Goal: Task Accomplishment & Management: Manage account settings

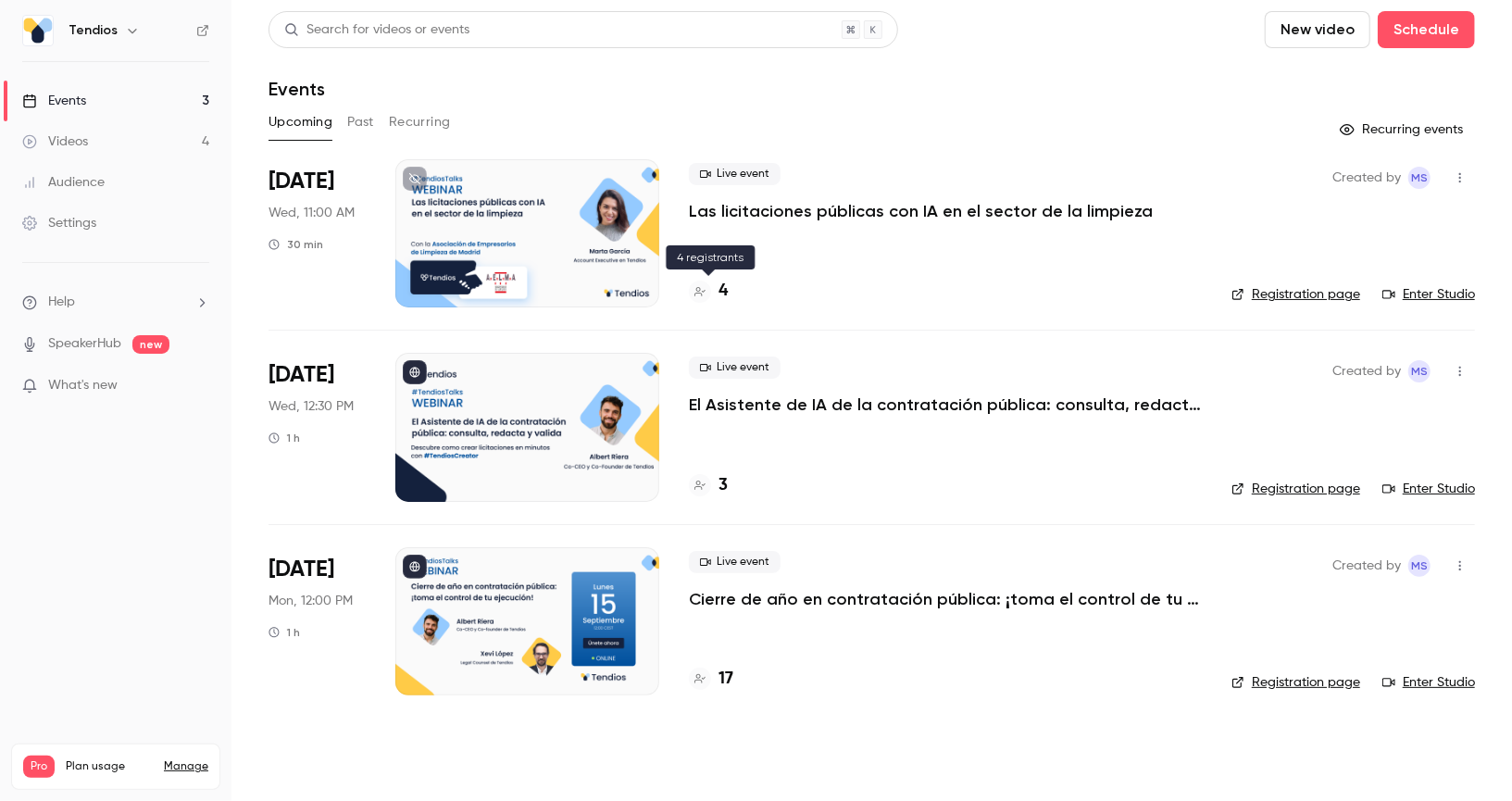
click at [723, 293] on h4 "4" at bounding box center [723, 291] width 9 height 25
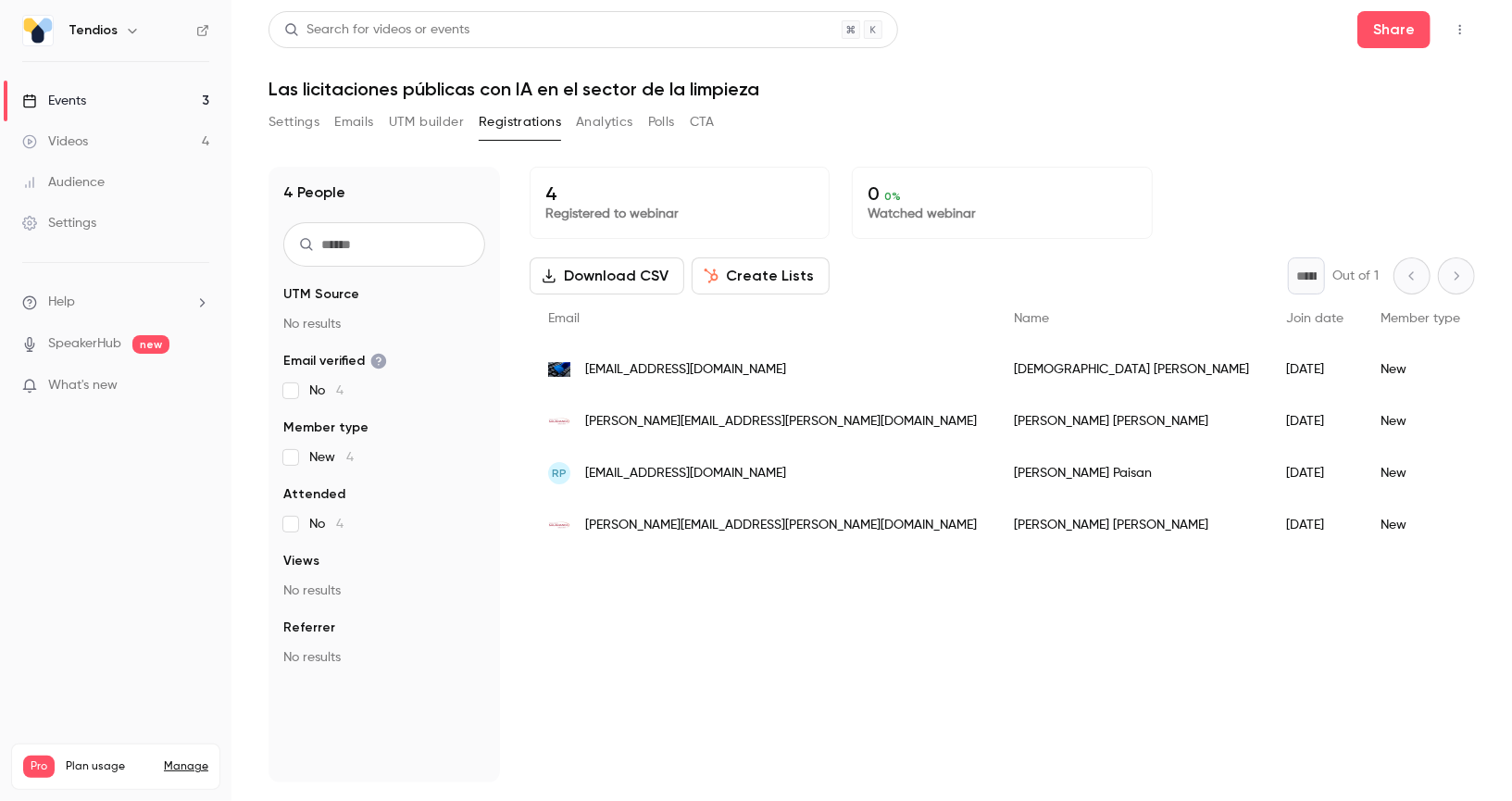
click at [152, 91] on link "Events 3" at bounding box center [116, 100] width 231 height 41
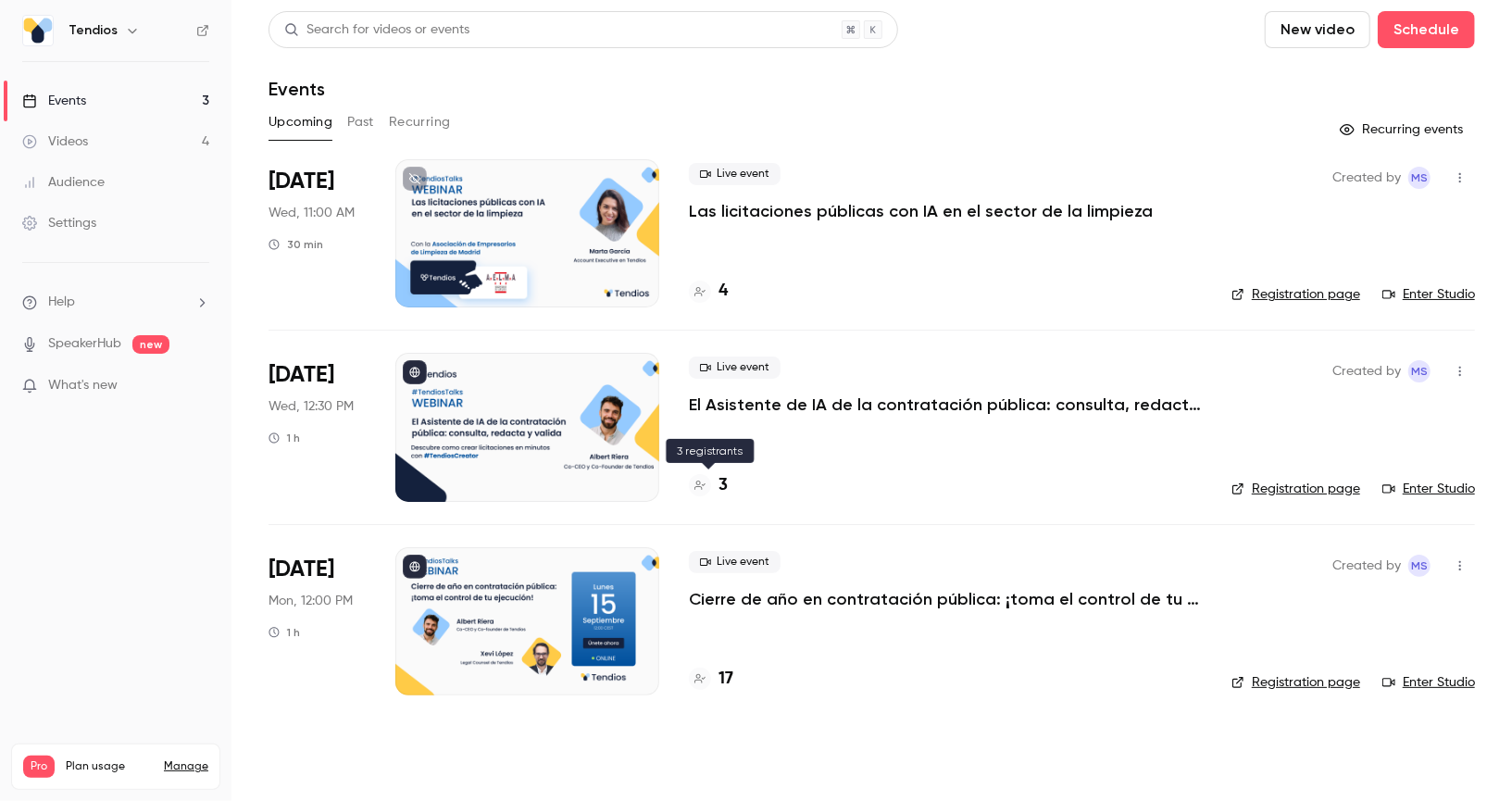
click at [725, 488] on h4 "3" at bounding box center [723, 485] width 9 height 25
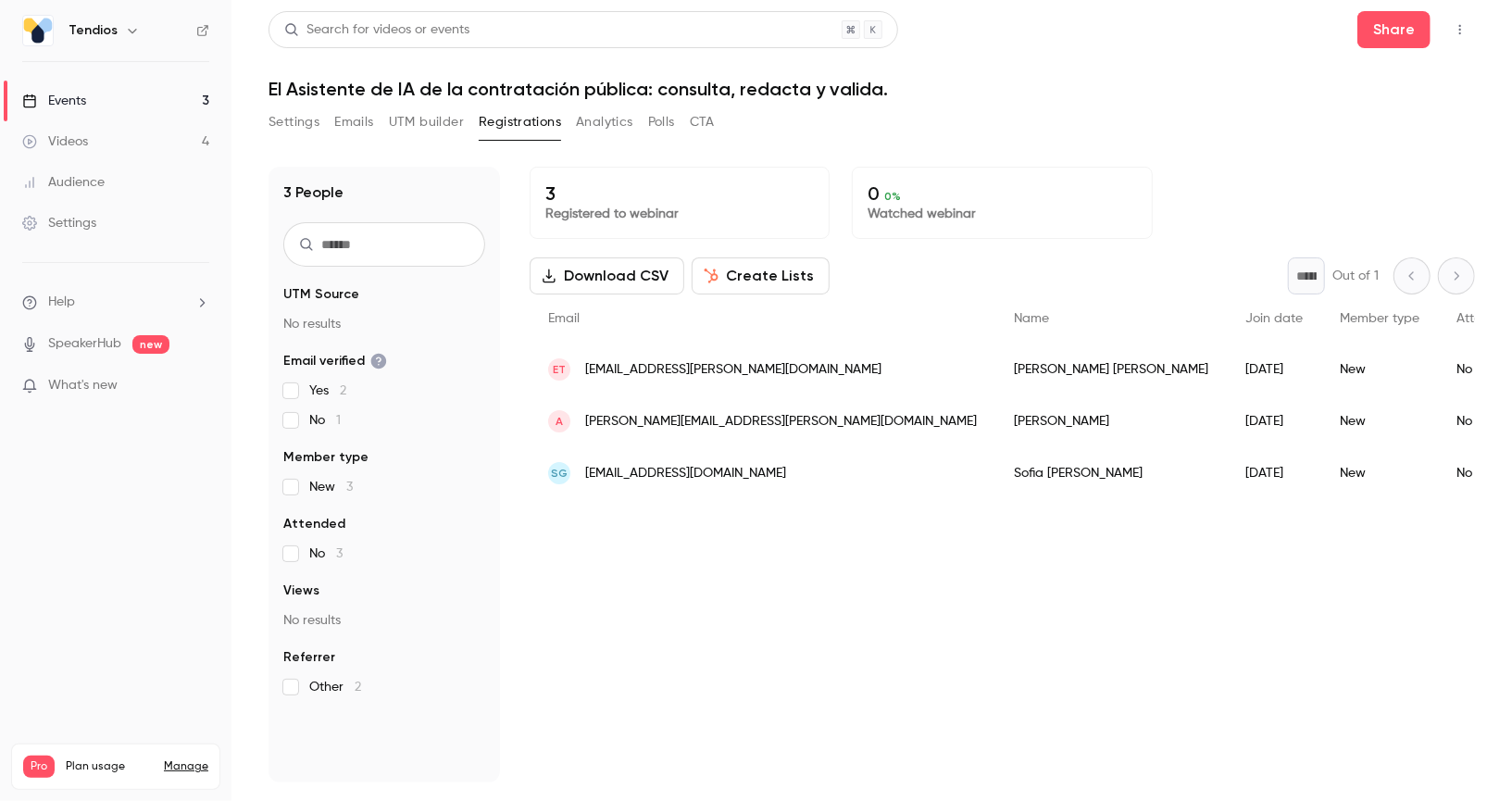
click at [176, 99] on link "Events 3" at bounding box center [116, 100] width 231 height 41
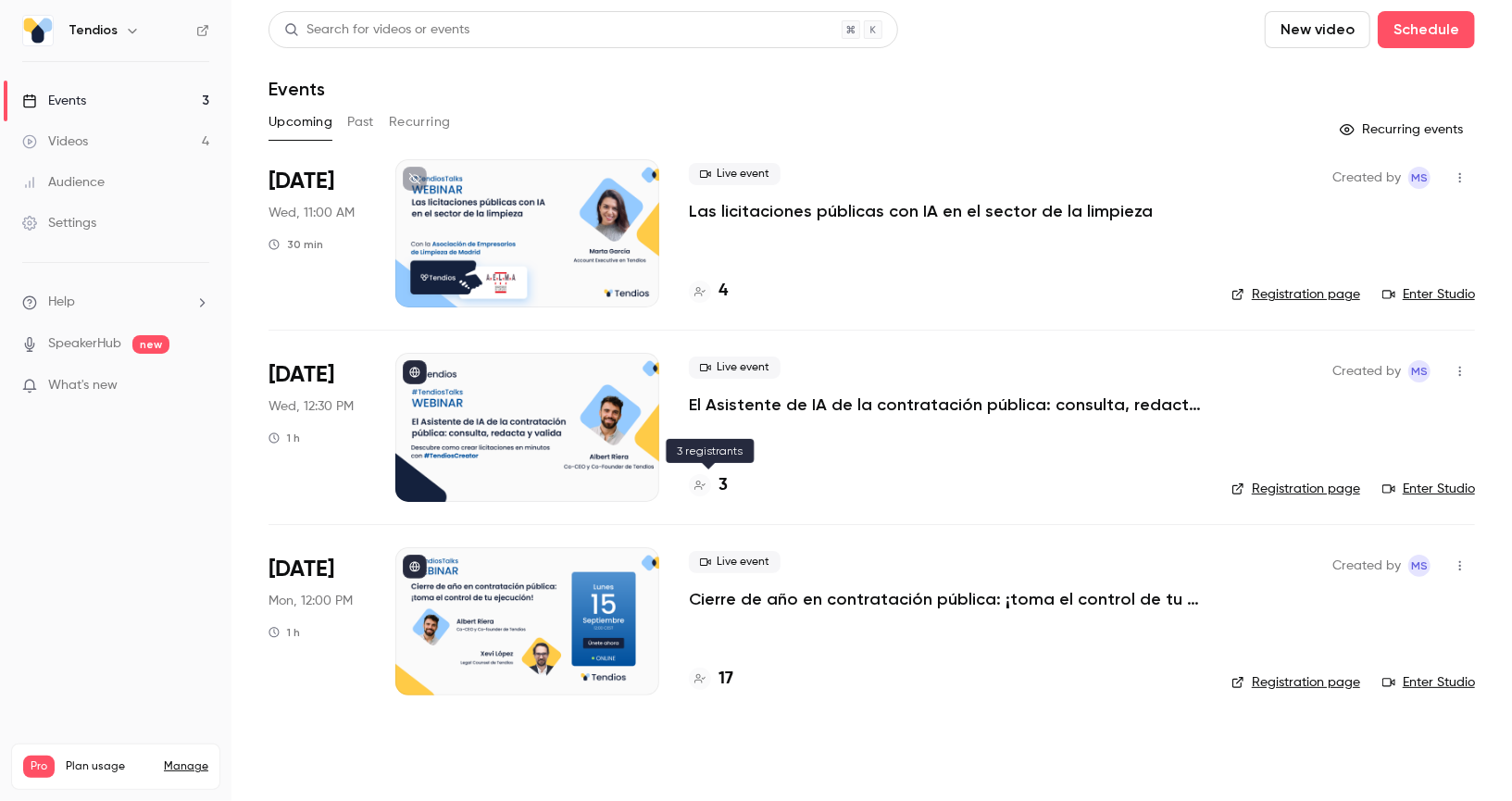
click at [720, 488] on h4 "3" at bounding box center [723, 485] width 9 height 25
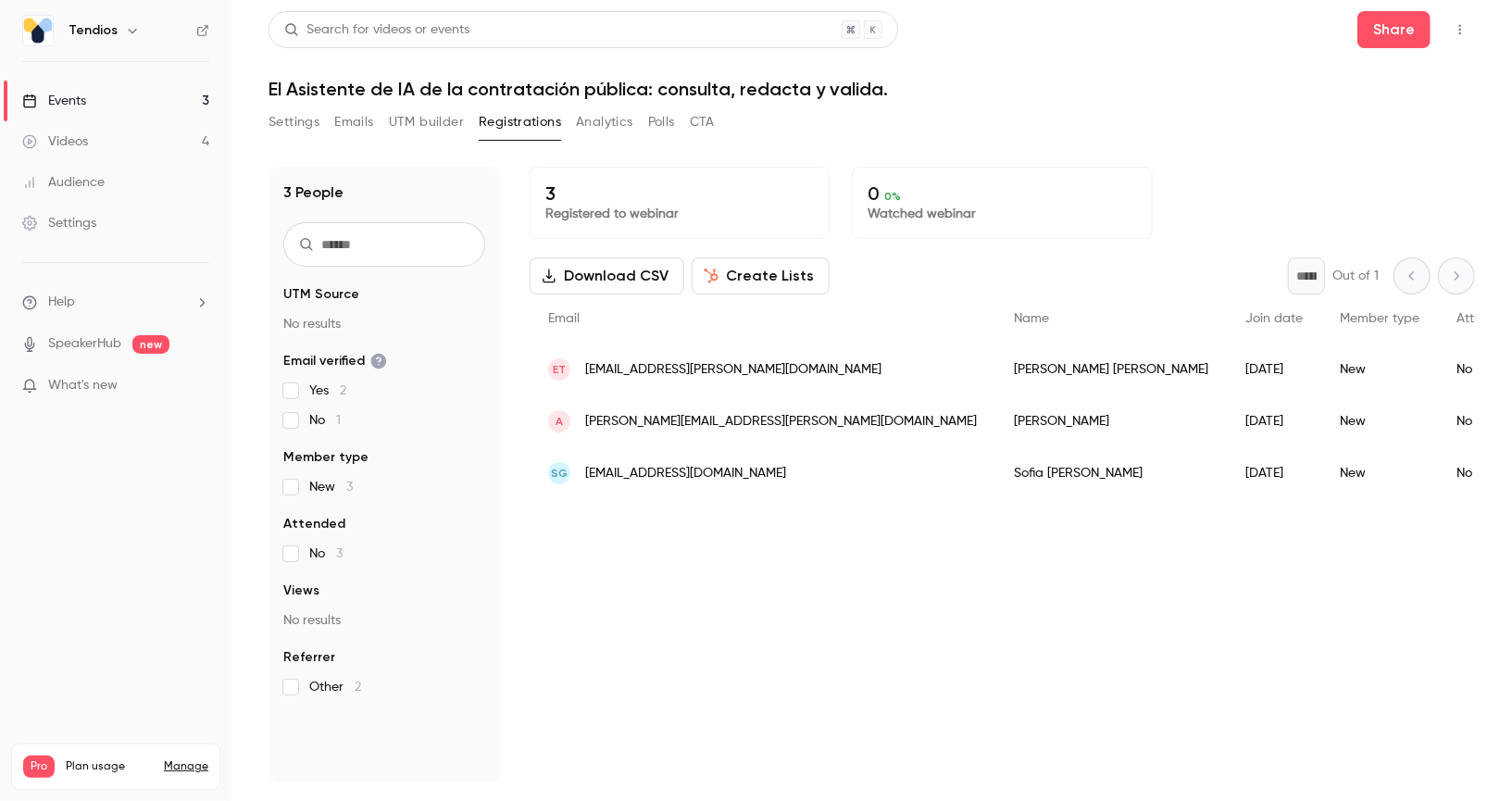
click at [155, 91] on link "Events 3" at bounding box center [116, 100] width 231 height 41
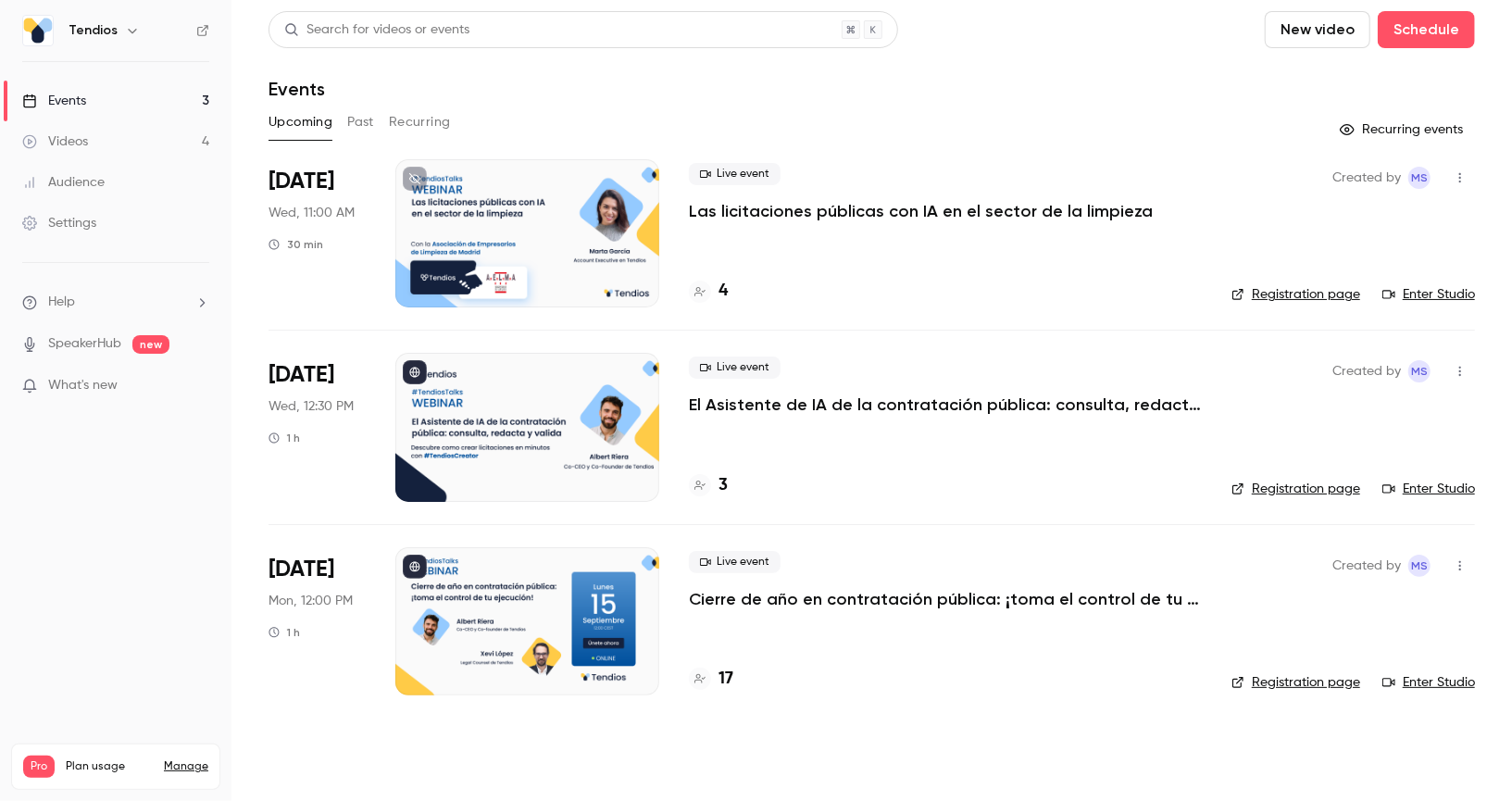
click at [492, 605] on div at bounding box center [527, 621] width 264 height 148
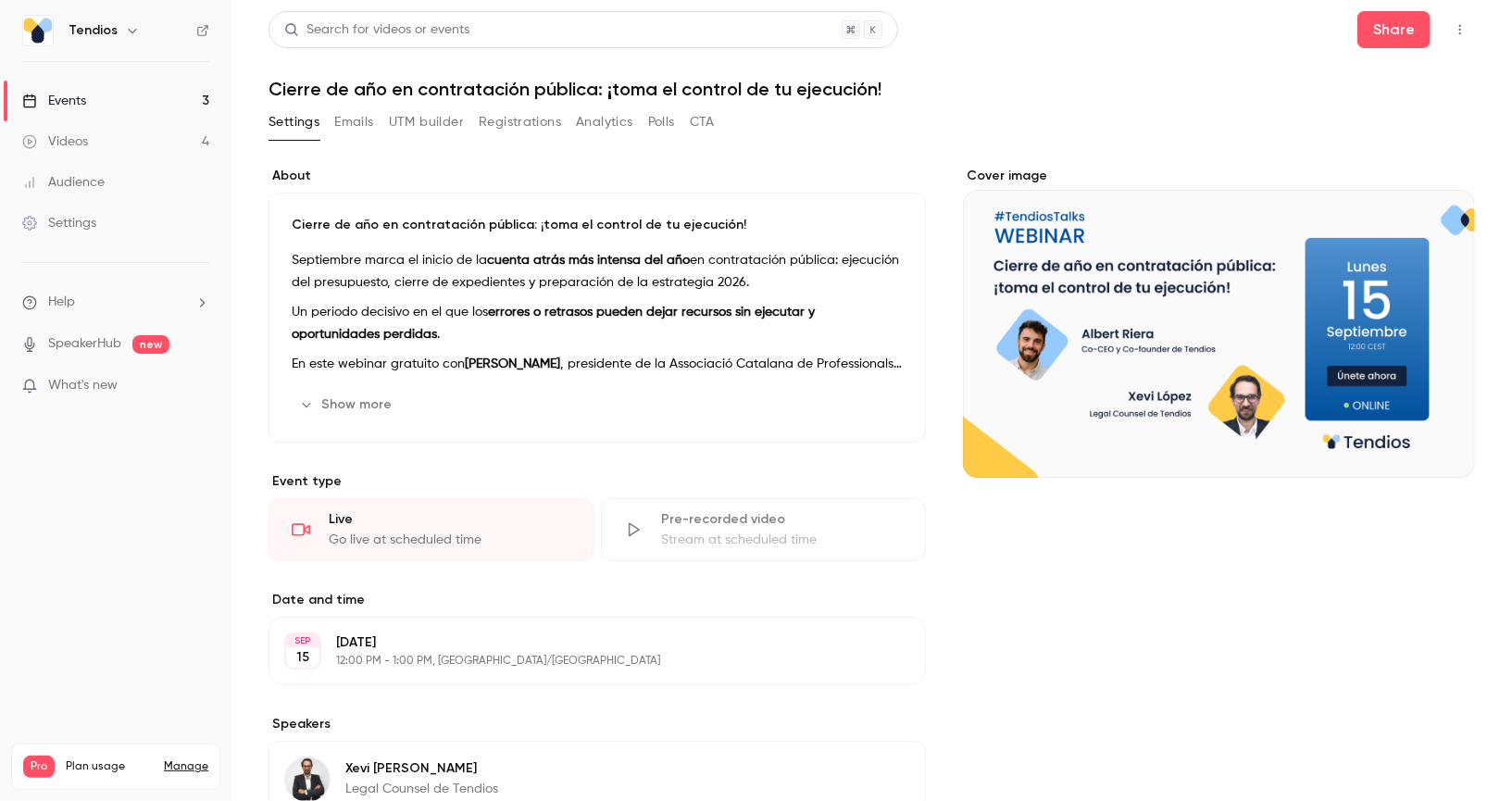
click at [357, 109] on button "Emails" at bounding box center [354, 121] width 39 height 29
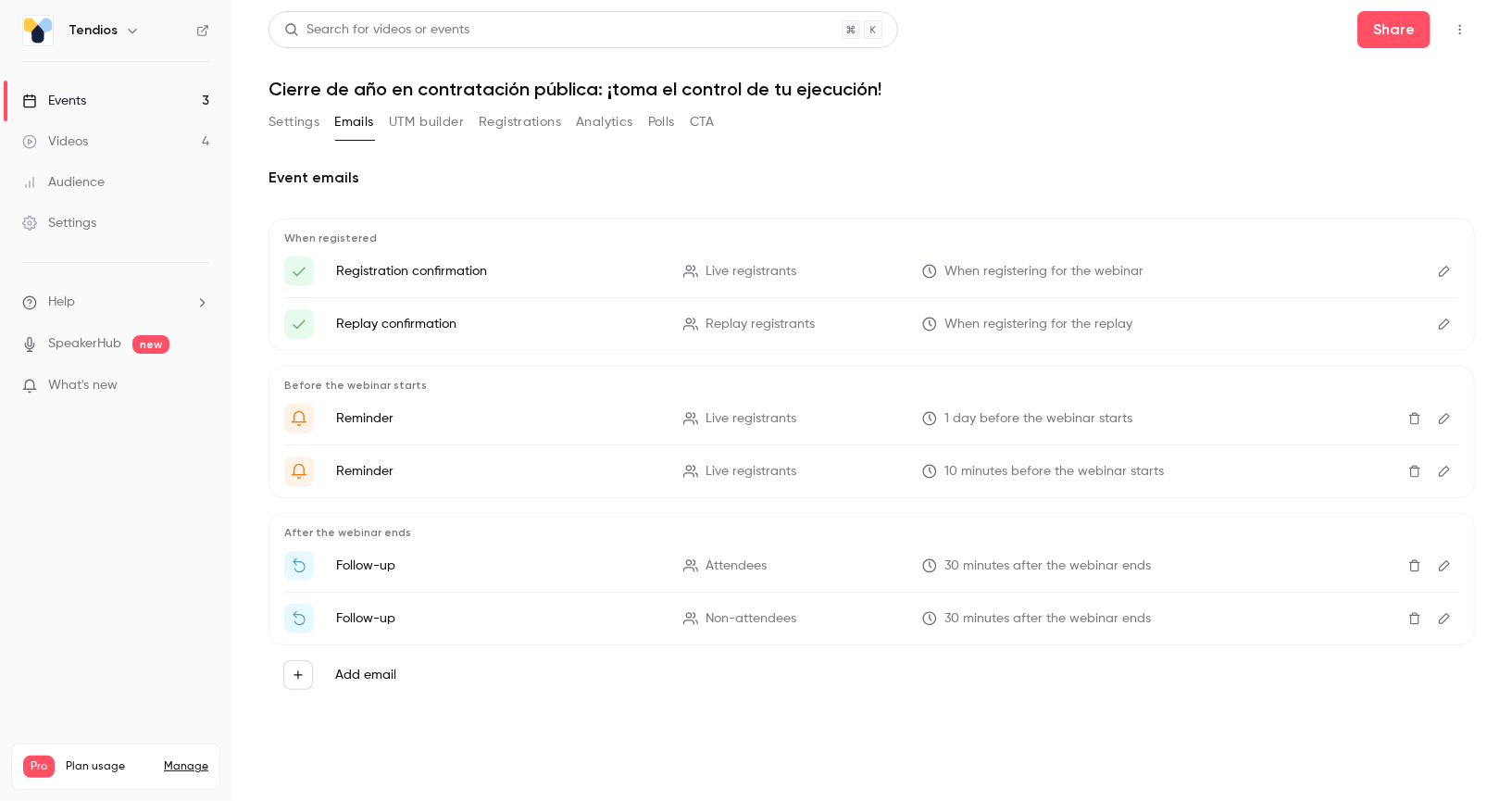
click at [519, 127] on button "Registrations" at bounding box center [519, 121] width 82 height 29
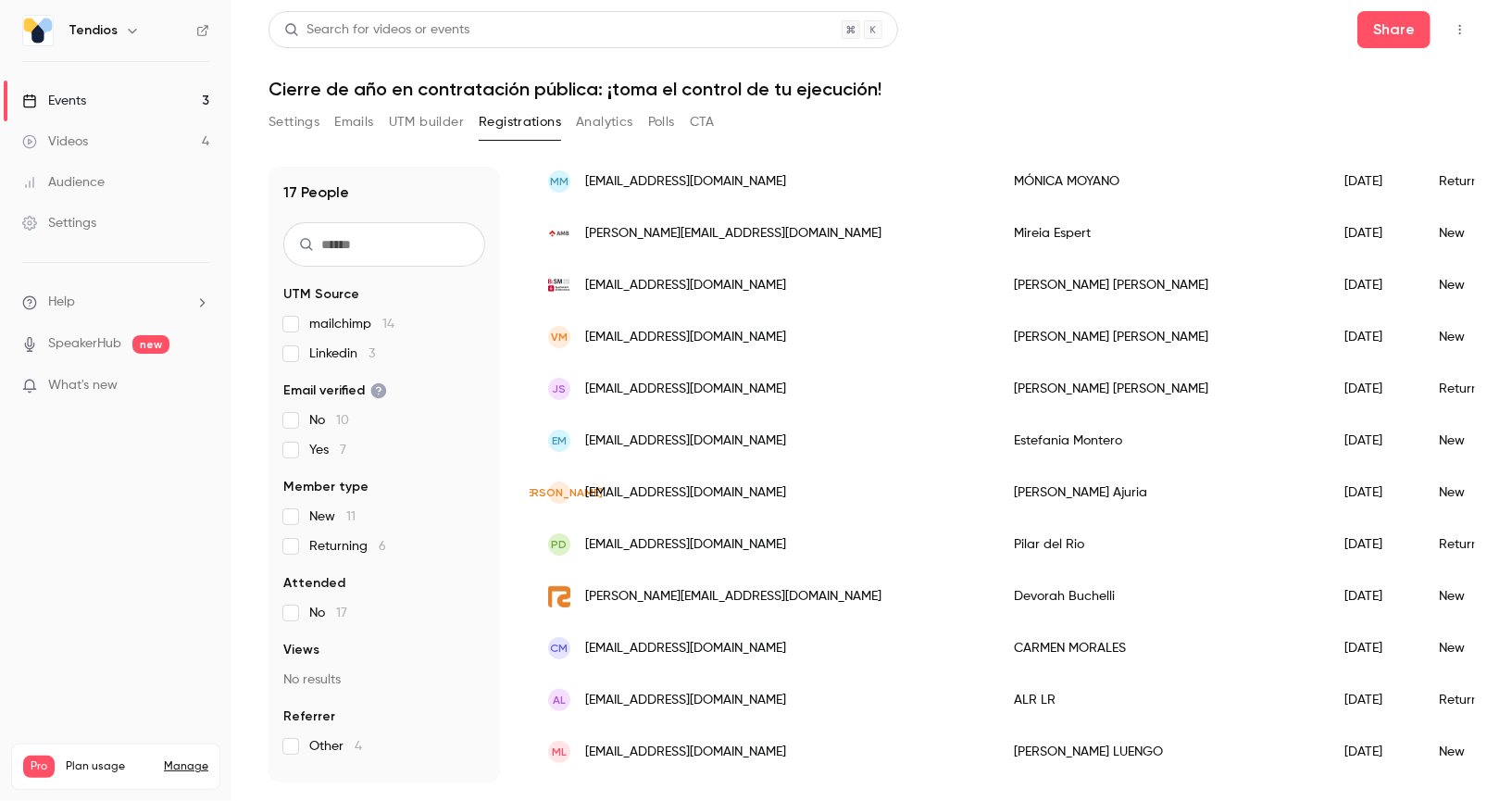
scroll to position [192, 0]
